Goal: Task Accomplishment & Management: Manage account settings

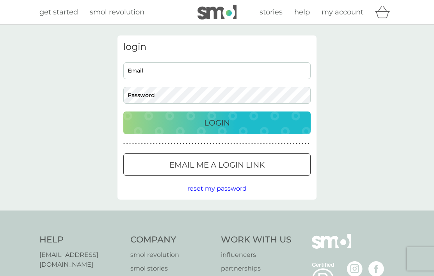
click at [346, 15] on span "my account" at bounding box center [343, 12] width 42 height 9
click at [162, 68] on input "Email" at bounding box center [216, 70] width 187 height 17
type input "[EMAIL_ADDRESS][DOMAIN_NAME]"
click at [217, 123] on button "Login" at bounding box center [216, 123] width 187 height 23
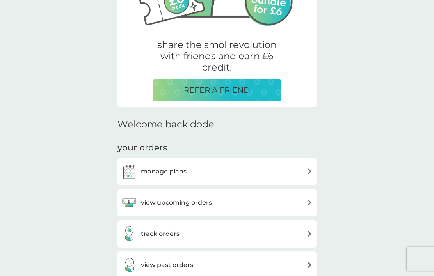
scroll to position [129, 0]
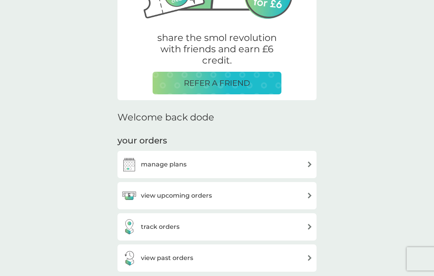
click at [308, 165] on img at bounding box center [310, 165] width 6 height 6
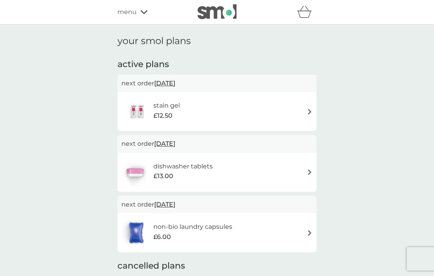
click at [308, 111] on img at bounding box center [310, 112] width 6 height 6
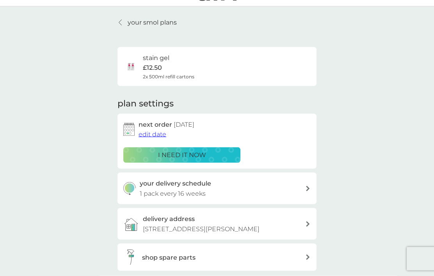
scroll to position [19, 0]
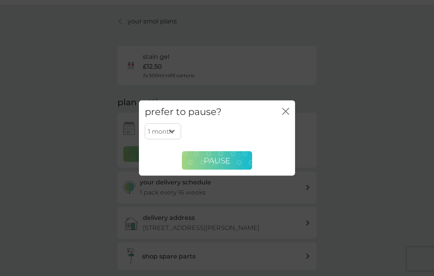
click at [232, 170] on button "Pause" at bounding box center [217, 160] width 70 height 19
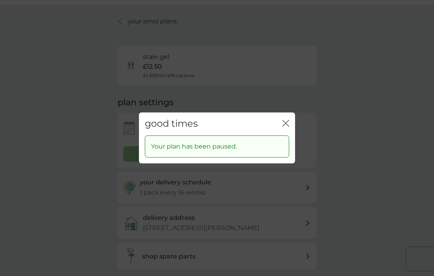
click at [290, 135] on div "good times close" at bounding box center [217, 123] width 156 height 23
click at [288, 126] on icon "close" at bounding box center [287, 123] width 3 height 6
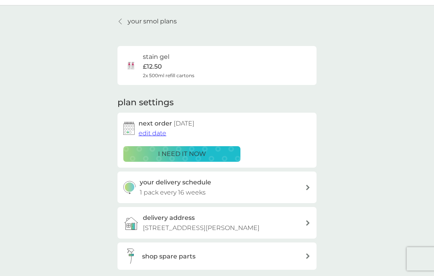
click at [157, 130] on span "edit date" at bounding box center [153, 133] width 28 height 7
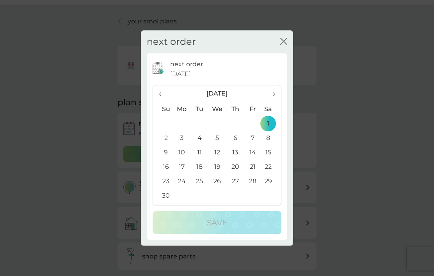
click at [286, 45] on icon "close" at bounding box center [283, 41] width 7 height 7
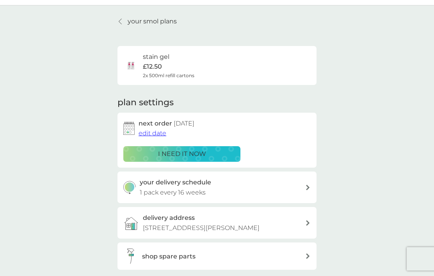
click at [308, 185] on icon at bounding box center [308, 187] width 4 height 5
select select "112"
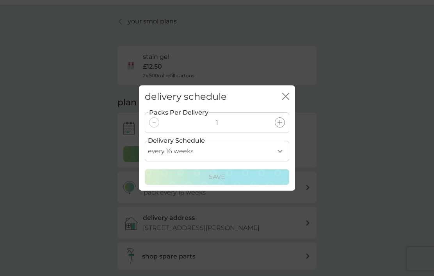
click at [288, 100] on icon "close" at bounding box center [285, 96] width 7 height 7
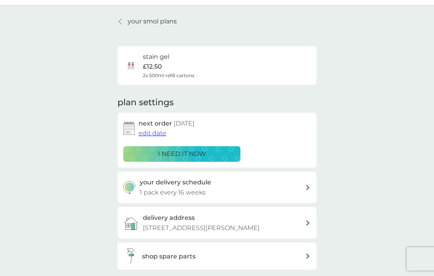
click at [308, 187] on icon at bounding box center [308, 187] width 4 height 5
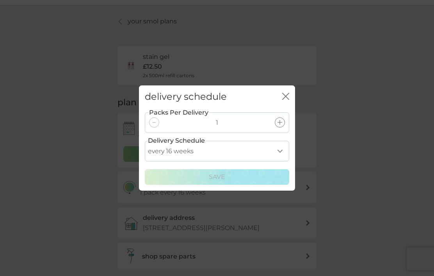
click at [285, 162] on select "every 1 week every 2 weeks every 3 weeks every 4 weeks every 5 weeks every 6 we…" at bounding box center [217, 151] width 144 height 21
select select "245"
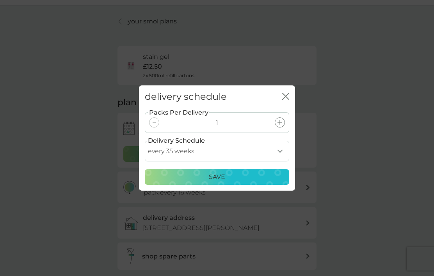
click at [238, 182] on div "Save" at bounding box center [217, 177] width 134 height 10
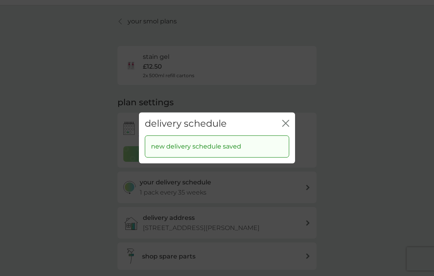
click at [288, 127] on icon "close" at bounding box center [285, 123] width 7 height 7
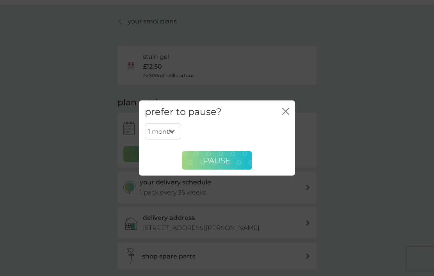
click at [230, 165] on span "Pause" at bounding box center [217, 160] width 27 height 9
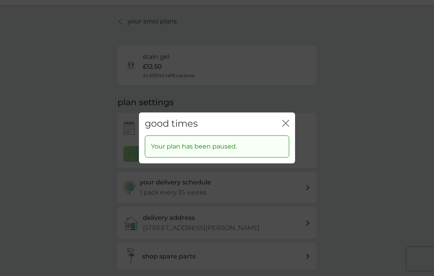
click at [292, 135] on div "good times close" at bounding box center [217, 123] width 156 height 23
click at [283, 127] on icon "close" at bounding box center [285, 123] width 7 height 7
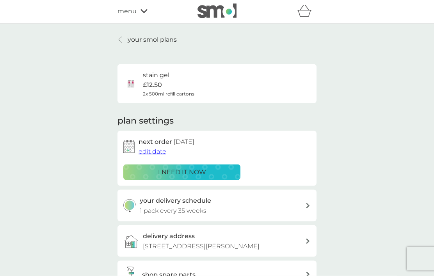
scroll to position [0, 0]
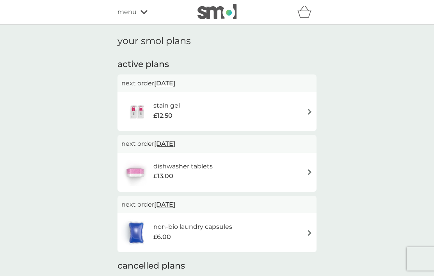
scroll to position [1, 0]
click at [179, 108] on h6 "stain gel" at bounding box center [166, 105] width 27 height 10
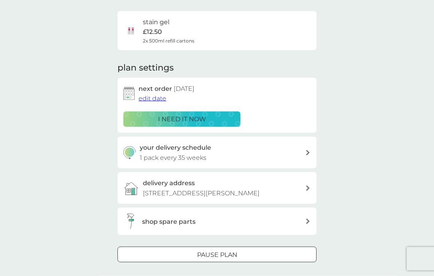
scroll to position [54, 0]
click at [226, 254] on div at bounding box center [226, 254] width 0 height 0
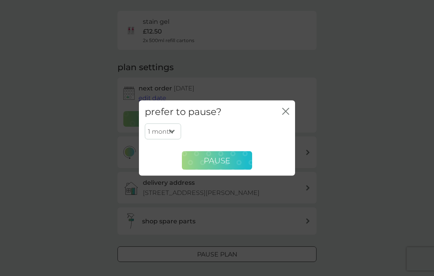
click at [230, 165] on span "Pause" at bounding box center [217, 160] width 27 height 9
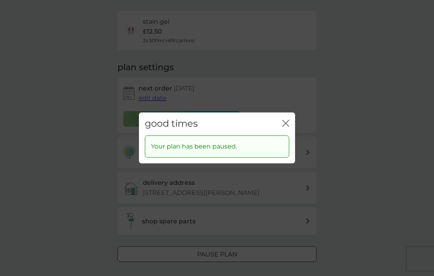
click at [285, 127] on icon "close" at bounding box center [285, 123] width 7 height 7
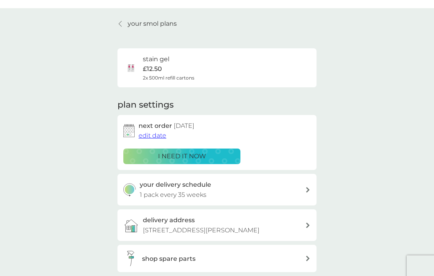
scroll to position [0, 0]
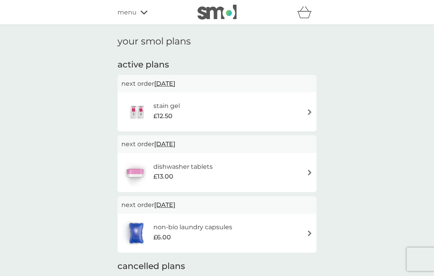
scroll to position [35, 0]
